Goal: Obtain resource: Download file/media

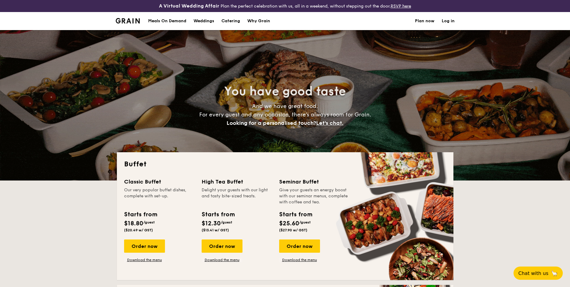
select select
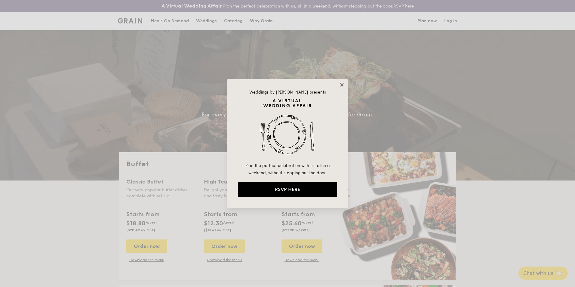
click at [342, 84] on icon at bounding box center [341, 84] width 3 height 3
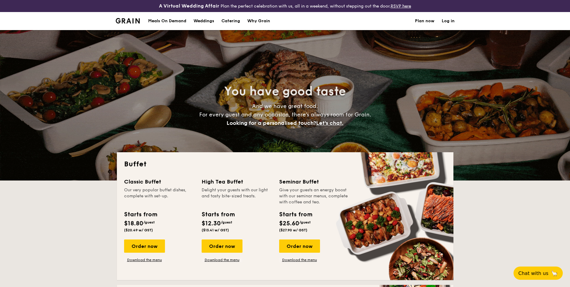
select select
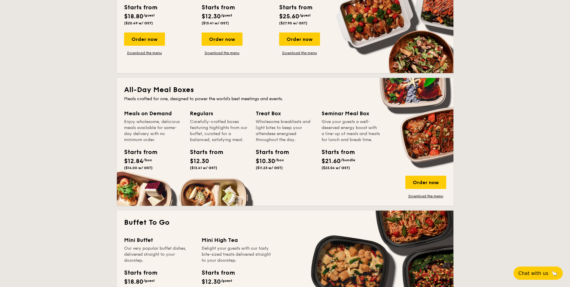
scroll to position [241, 0]
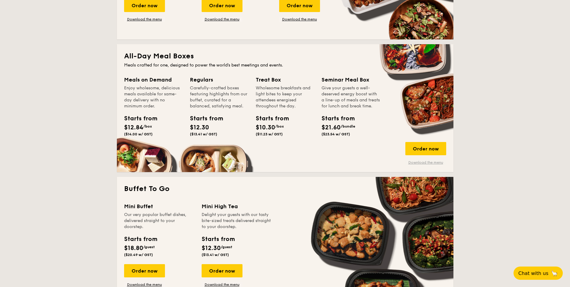
click at [429, 164] on link "Download the menu" at bounding box center [426, 162] width 41 height 5
